Goal: Task Accomplishment & Management: Complete application form

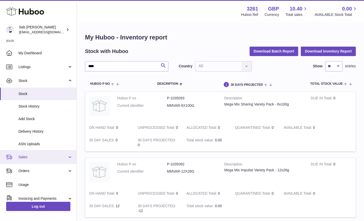
click at [30, 156] on span "Sales" at bounding box center [42, 157] width 49 height 5
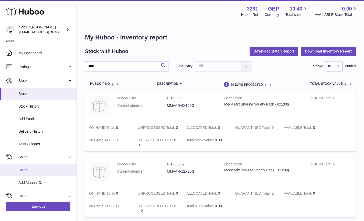
click at [22, 171] on span "Sales" at bounding box center [45, 170] width 54 height 5
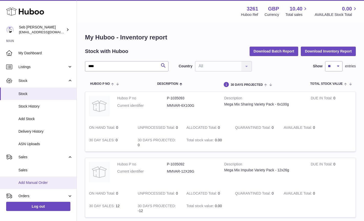
click at [29, 185] on link "Add Manual Order" at bounding box center [38, 182] width 77 height 13
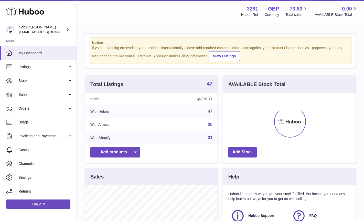
scroll to position [80, 132]
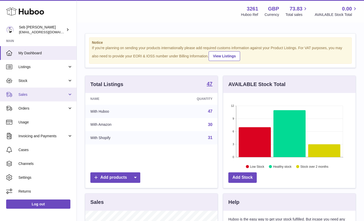
click at [31, 95] on span "Sales" at bounding box center [42, 94] width 49 height 5
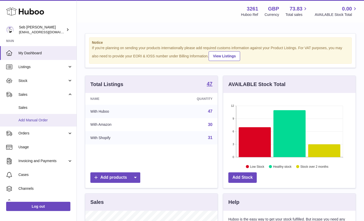
click at [39, 120] on span "Add Manual Order" at bounding box center [45, 120] width 54 height 5
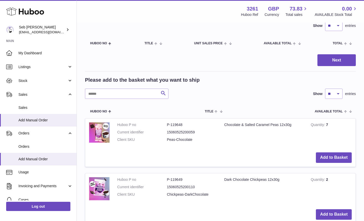
scroll to position [41, 0]
click at [133, 96] on input "text" at bounding box center [126, 94] width 83 height 10
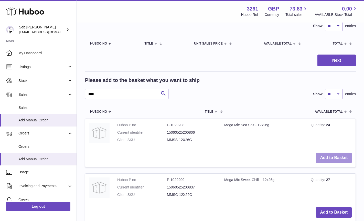
type input "****"
click at [328, 158] on button "Add to Basket" at bounding box center [334, 158] width 36 height 10
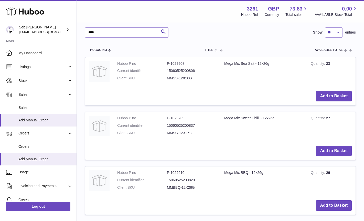
scroll to position [176, 0]
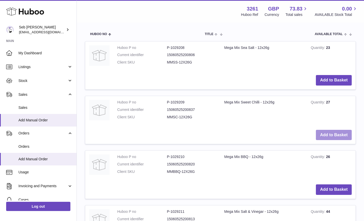
click at [334, 135] on button "Add to Basket" at bounding box center [334, 135] width 36 height 10
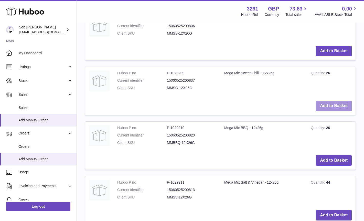
scroll to position [274, 0]
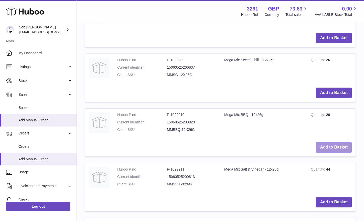
click at [333, 149] on button "Add to Basket" at bounding box center [334, 147] width 36 height 10
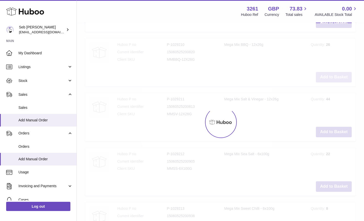
scroll to position [368, 0]
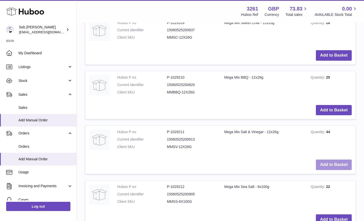
click at [332, 165] on button "Add to Basket" at bounding box center [334, 164] width 36 height 10
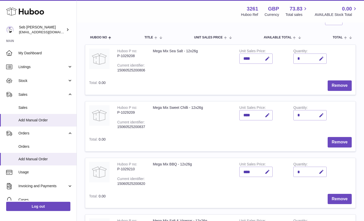
scroll to position [43, 0]
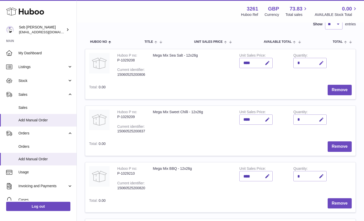
click at [321, 62] on icon "button" at bounding box center [321, 62] width 5 height 5
type input "**"
click at [321, 63] on icon "submit" at bounding box center [321, 63] width 5 height 5
click at [321, 120] on icon "button" at bounding box center [321, 119] width 5 height 5
type input "**"
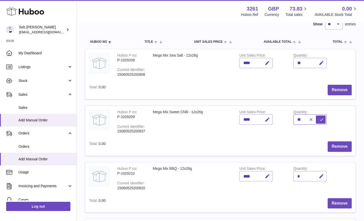
click at [316, 115] on button "submit" at bounding box center [321, 119] width 10 height 8
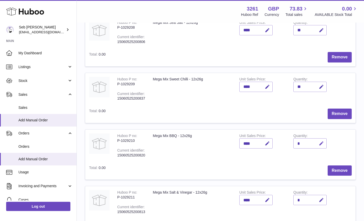
click at [321, 143] on icon "button" at bounding box center [321, 143] width 5 height 5
type input "**"
click at [316, 139] on button "submit" at bounding box center [321, 143] width 10 height 8
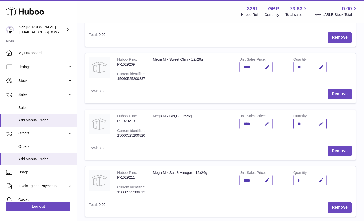
scroll to position [121, 0]
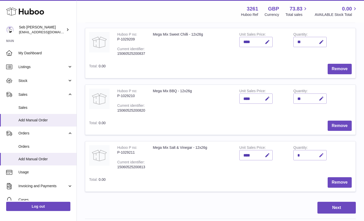
click at [323, 153] on icon "button" at bounding box center [321, 155] width 5 height 5
type input "**"
click at [316, 151] on button "submit" at bounding box center [321, 155] width 10 height 8
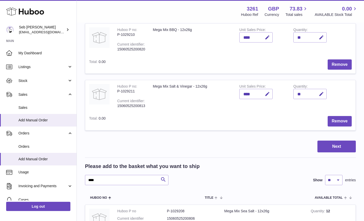
scroll to position [205, 0]
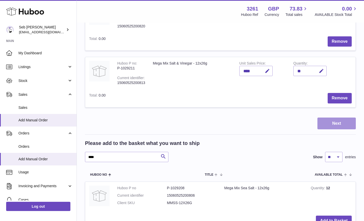
click at [328, 126] on button "Next" at bounding box center [336, 123] width 38 height 12
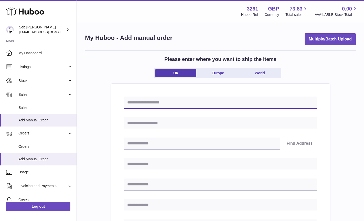
click at [185, 101] on input "text" at bounding box center [220, 102] width 193 height 12
paste input "**********"
click at [156, 102] on input "**********" at bounding box center [220, 102] width 193 height 12
type input "**********"
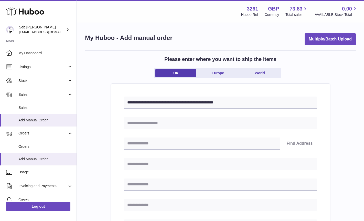
click at [167, 126] on input "text" at bounding box center [220, 123] width 193 height 12
type input "*******"
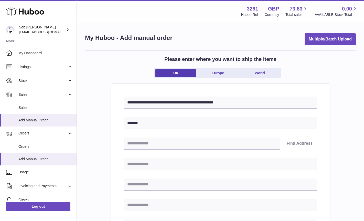
click at [150, 163] on input "text" at bounding box center [220, 164] width 193 height 12
type input "*******"
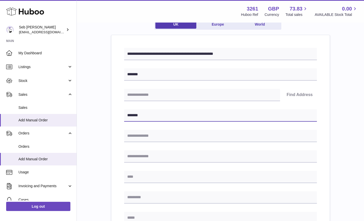
scroll to position [51, 0]
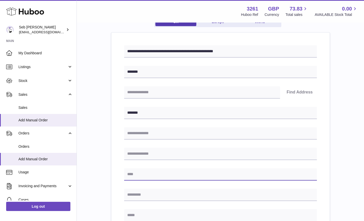
click at [153, 175] on input "text" at bounding box center [220, 174] width 193 height 12
type input "*******"
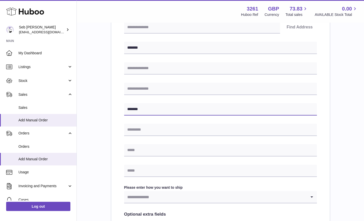
scroll to position [117, 0]
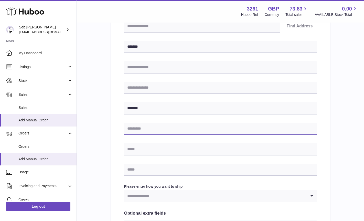
click at [154, 131] on input "text" at bounding box center [220, 129] width 193 height 12
type input "*******"
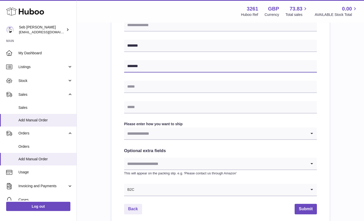
scroll to position [194, 0]
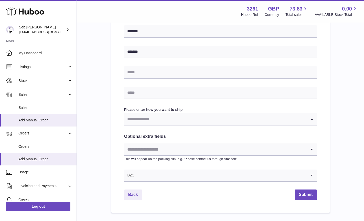
click at [174, 122] on input "Search for option" at bounding box center [215, 119] width 182 height 12
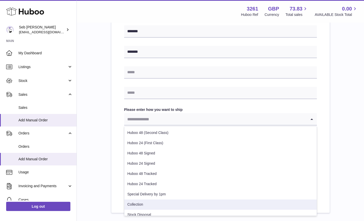
click at [148, 203] on li "Collection" at bounding box center [220, 204] width 192 height 10
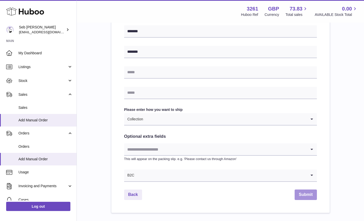
click at [309, 197] on button "Submit" at bounding box center [306, 194] width 22 height 10
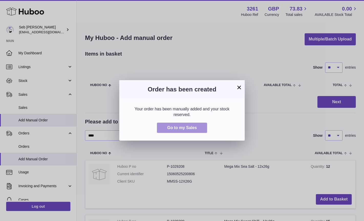
click at [192, 127] on span "Go to my Sales" at bounding box center [182, 127] width 30 height 4
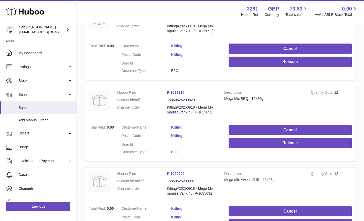
scroll to position [118, 0]
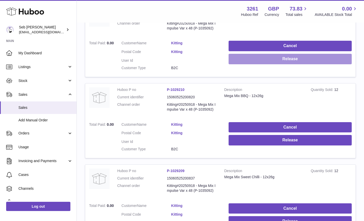
click at [279, 60] on button "Release" at bounding box center [290, 59] width 123 height 10
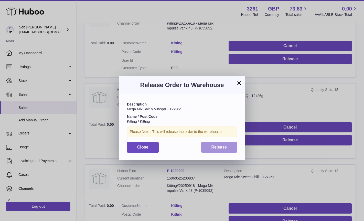
click at [216, 147] on span "Release" at bounding box center [219, 147] width 16 height 4
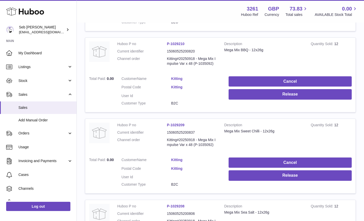
scroll to position [157, 0]
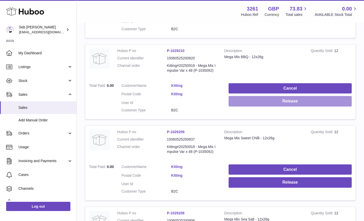
click at [280, 103] on button "Release" at bounding box center [290, 101] width 123 height 10
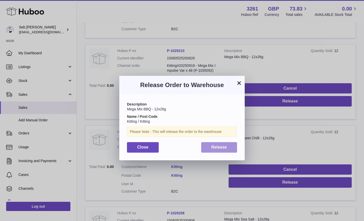
click at [214, 147] on span "Release" at bounding box center [219, 147] width 16 height 4
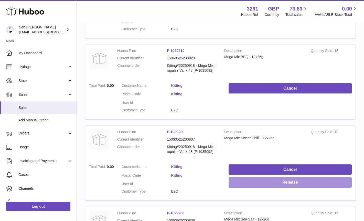
click at [262, 183] on button "Release" at bounding box center [290, 182] width 123 height 10
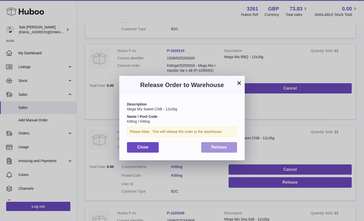
click at [234, 148] on button "Release" at bounding box center [219, 147] width 36 height 10
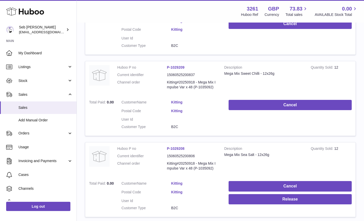
scroll to position [224, 0]
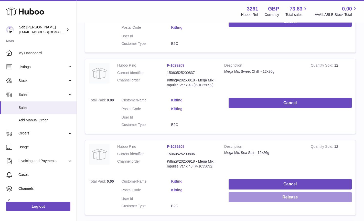
click at [272, 197] on button "Release" at bounding box center [290, 197] width 123 height 10
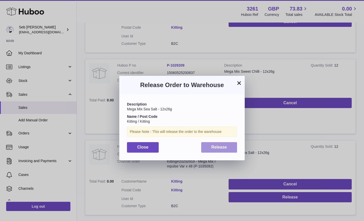
click at [229, 147] on button "Release" at bounding box center [219, 147] width 36 height 10
